Goal: Find specific page/section: Find specific page/section

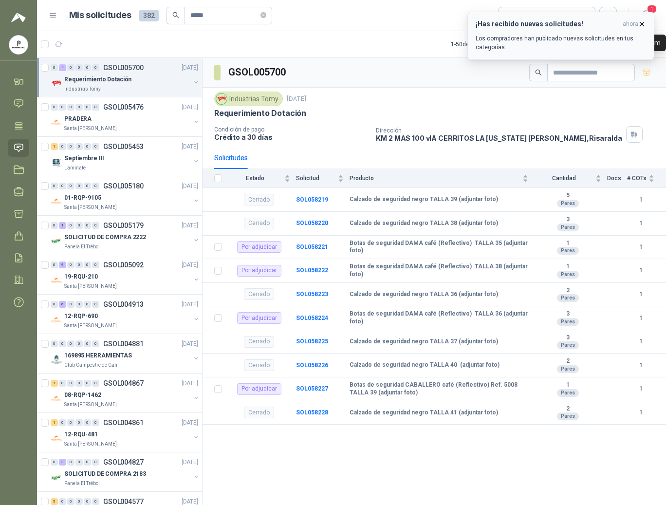
click at [634, 24] on span "ahora" at bounding box center [631, 24] width 16 height 8
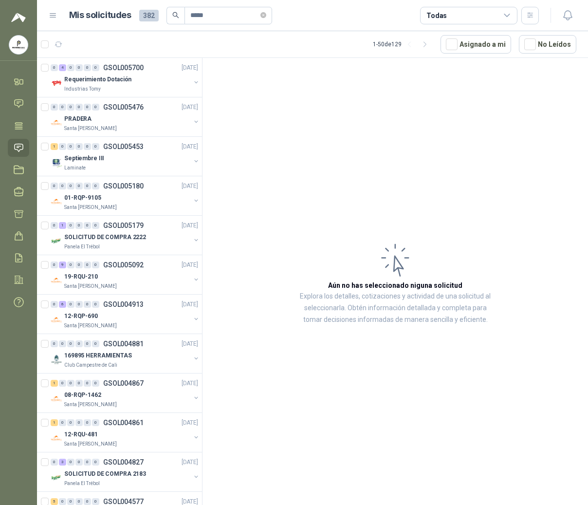
click at [22, 362] on menu "POLYSHOES S.A.S. POLYSHOES S.A.S. Inicio Chat Tareas Solicitudes Licitaciones N…" at bounding box center [18, 252] width 37 height 505
click at [135, 82] on div "Requerimiento Dotación" at bounding box center [127, 80] width 126 height 12
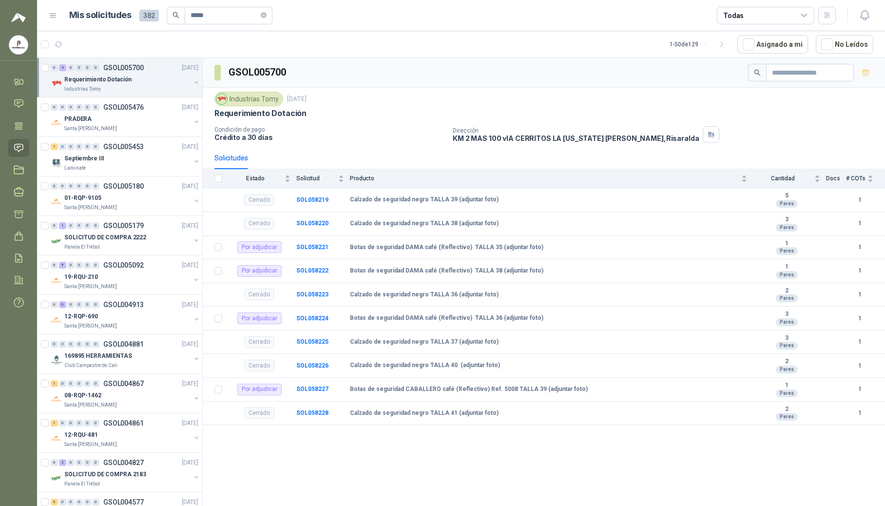
click at [49, 19] on icon at bounding box center [53, 15] width 9 height 9
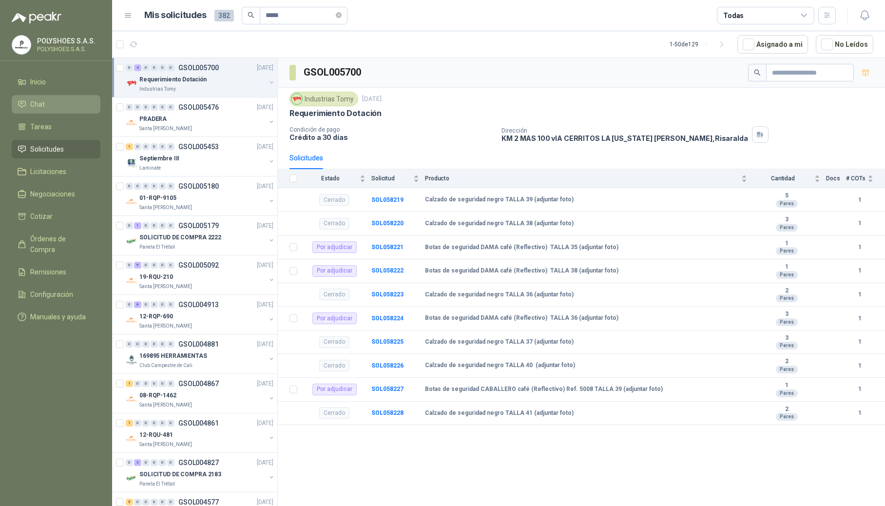
click at [59, 104] on li "Chat" at bounding box center [56, 104] width 77 height 11
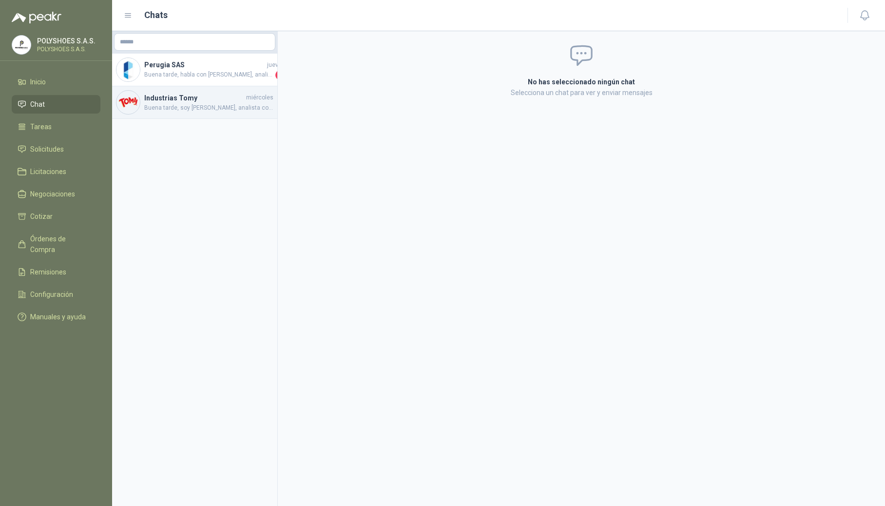
click at [164, 106] on span "Buena tarde, soy [PERSON_NAME], analista comercial de POLYSHOES SAS (Cali, [PER…" at bounding box center [208, 107] width 129 height 9
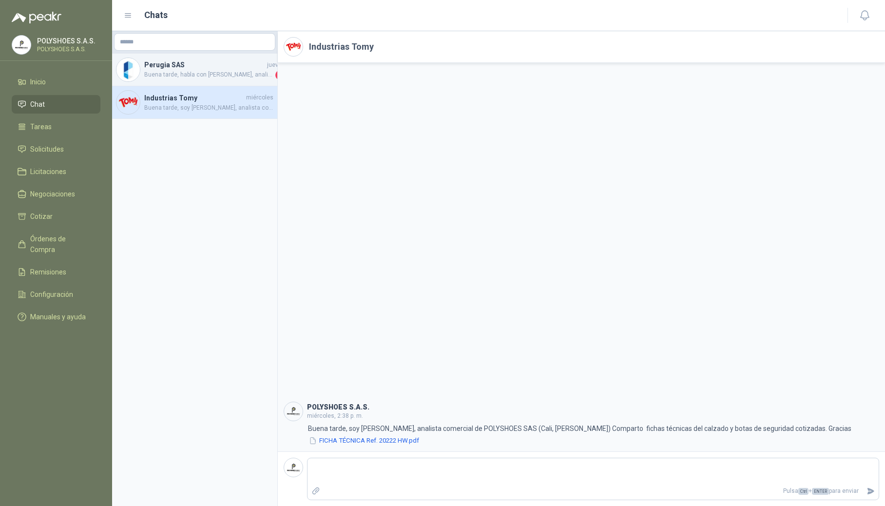
click at [199, 65] on h4 "Perugia SAS" at bounding box center [204, 64] width 121 height 11
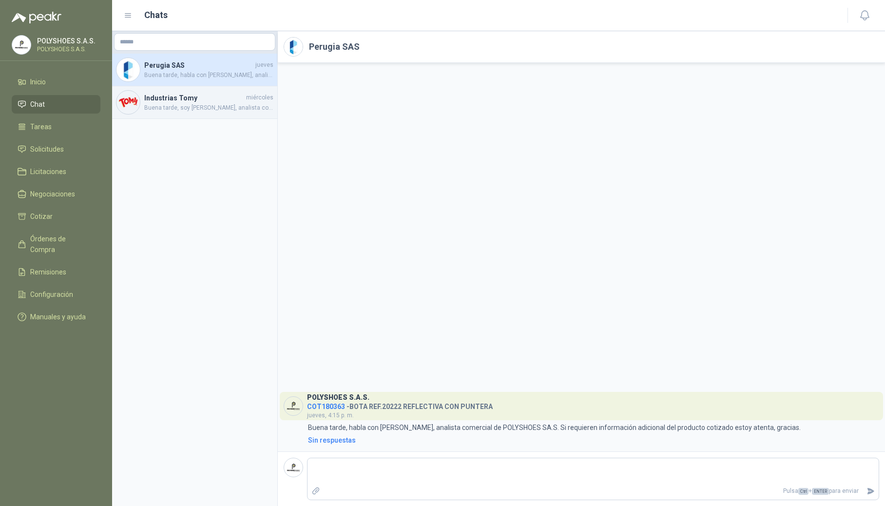
click at [182, 113] on div "Industrias Tomy miércoles Buena tarde, soy [PERSON_NAME], analista comercial de…" at bounding box center [194, 102] width 165 height 33
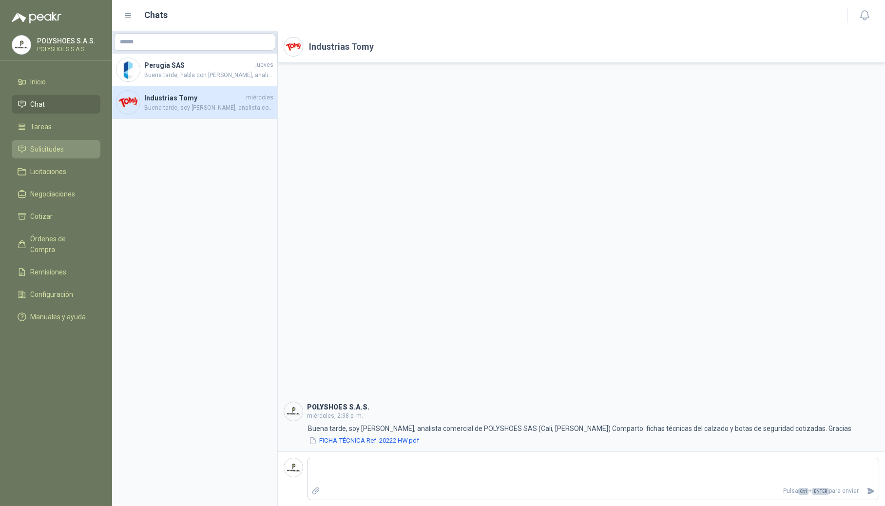
click at [47, 151] on span "Solicitudes" at bounding box center [47, 149] width 34 height 11
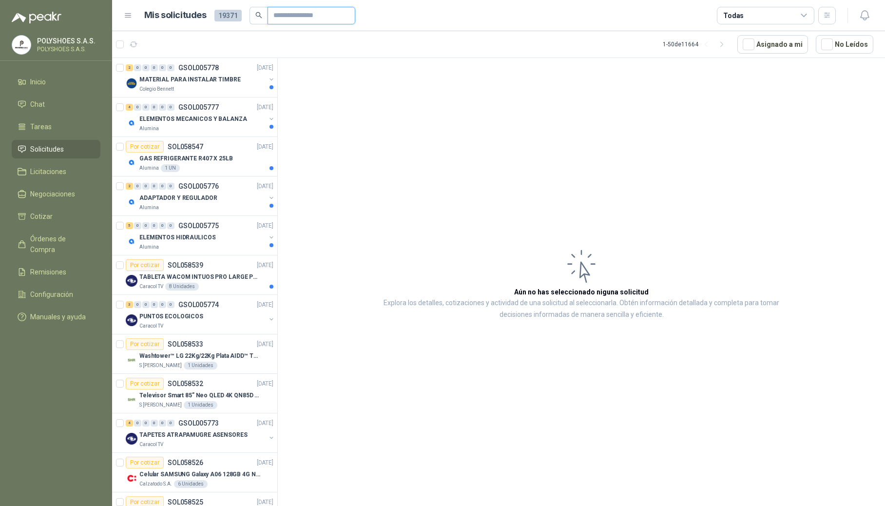
click at [288, 12] on input "text" at bounding box center [307, 15] width 68 height 17
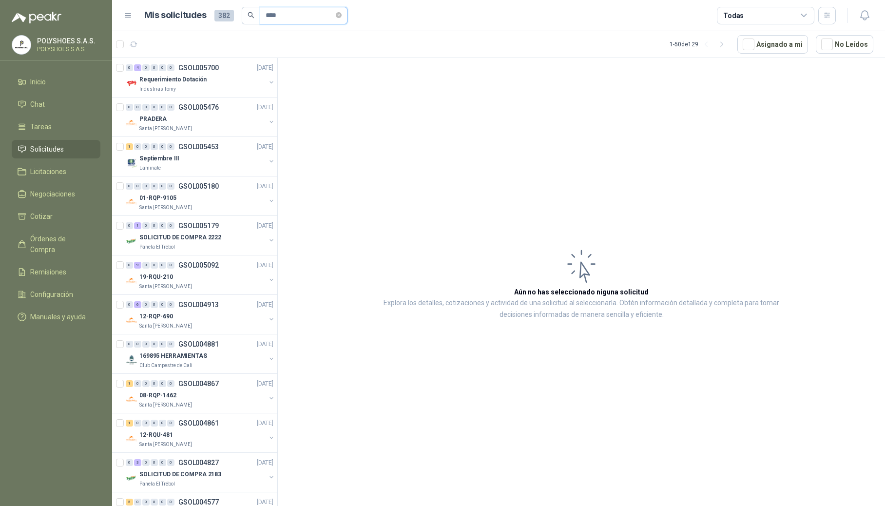
type input "****"
click at [188, 78] on p "Requerimiento Dotación" at bounding box center [172, 79] width 67 height 9
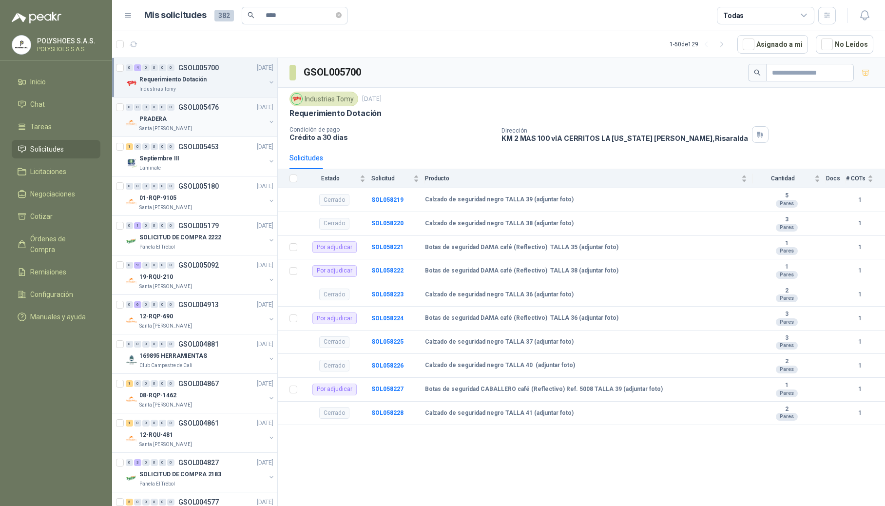
click at [175, 117] on div "PRADERA" at bounding box center [202, 119] width 126 height 12
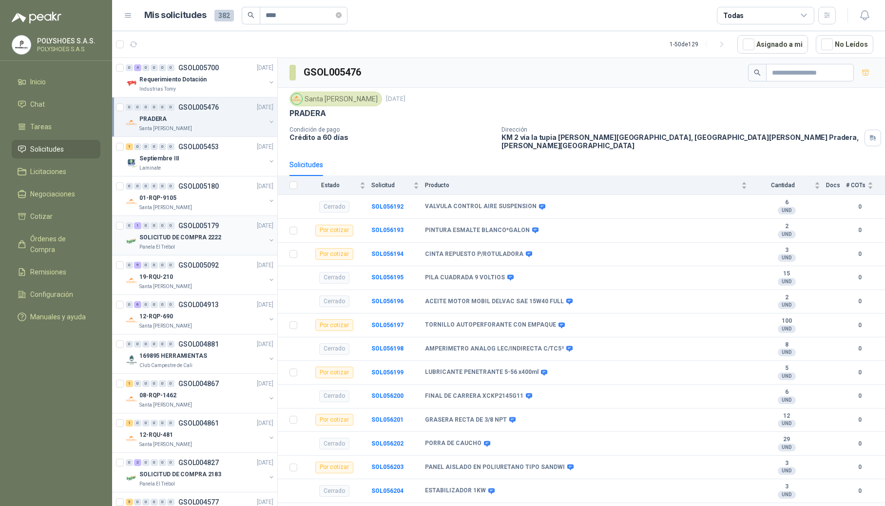
click at [175, 238] on p "SOLICITUD DE COMPRA 2222" at bounding box center [180, 237] width 82 height 9
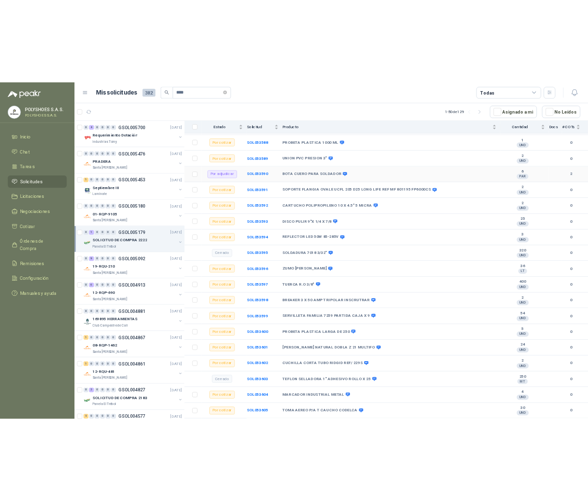
scroll to position [324, 0]
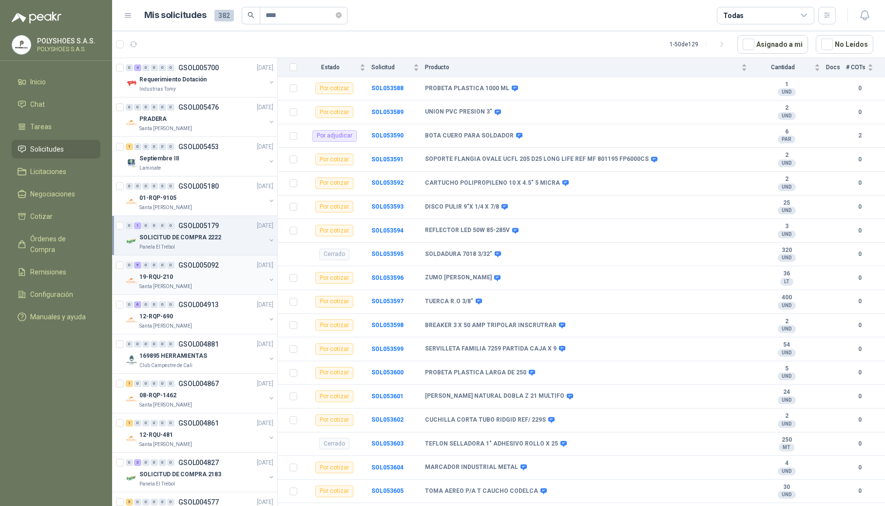
click at [152, 276] on p "19-RQU-210" at bounding box center [156, 276] width 34 height 9
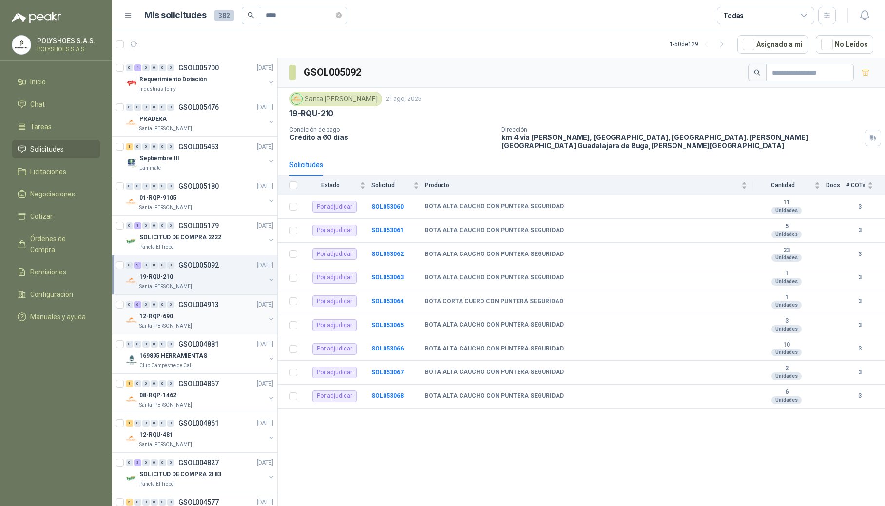
click at [156, 317] on p "12-RQP-690" at bounding box center [156, 316] width 34 height 9
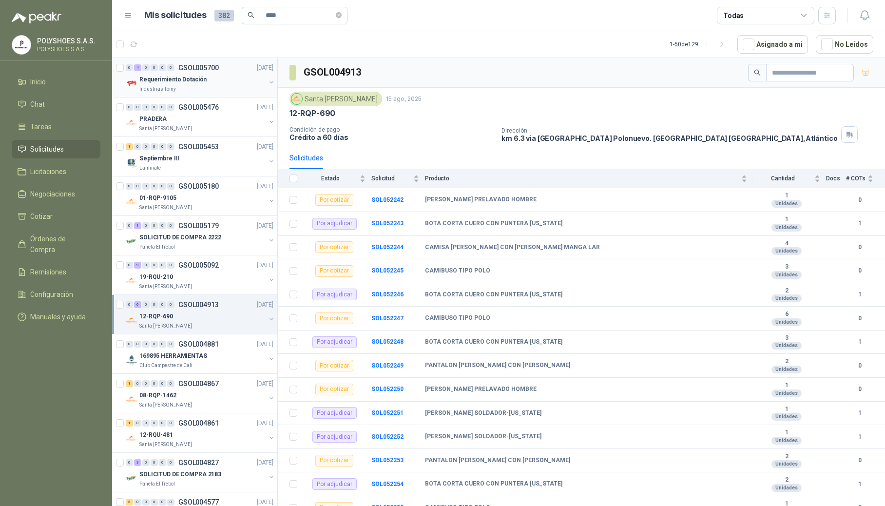
click at [164, 84] on p "Requerimiento Dotación" at bounding box center [172, 79] width 67 height 9
